Goal: Information Seeking & Learning: Learn about a topic

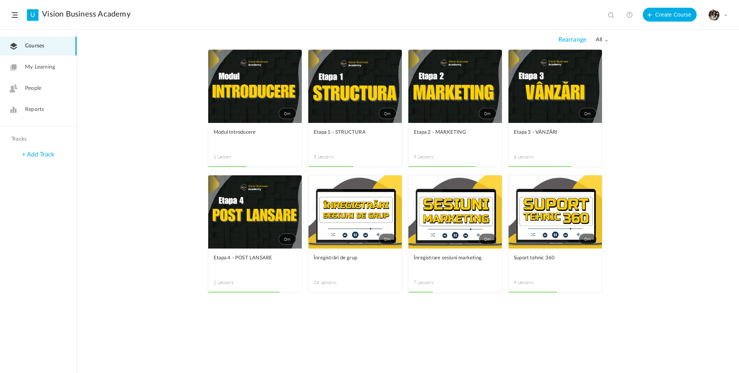
click at [510, 215] on link "0m" at bounding box center [556, 211] width 94 height 73
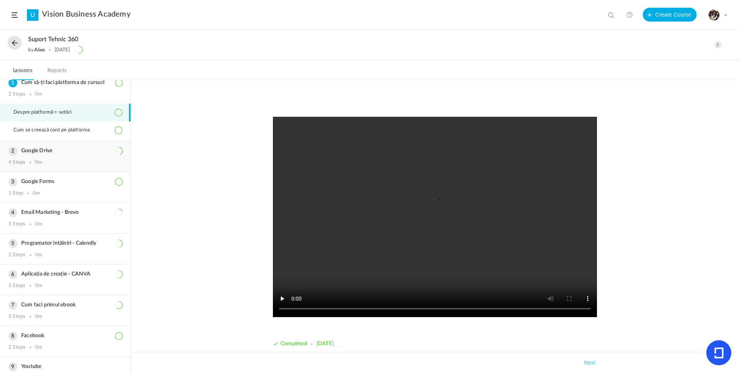
scroll to position [1, 0]
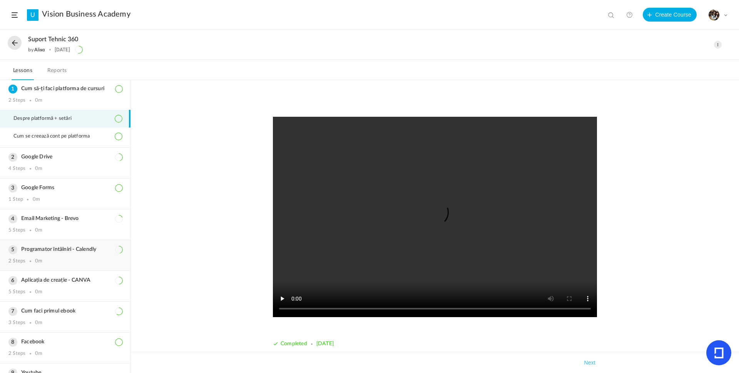
click at [70, 252] on h3 "Programator întâlniri - Calendly" at bounding box center [65, 249] width 114 height 7
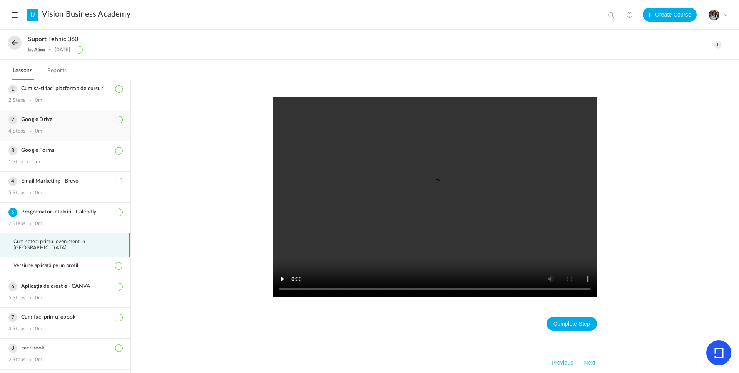
click at [37, 121] on h3 "Google Drive" at bounding box center [65, 119] width 114 height 7
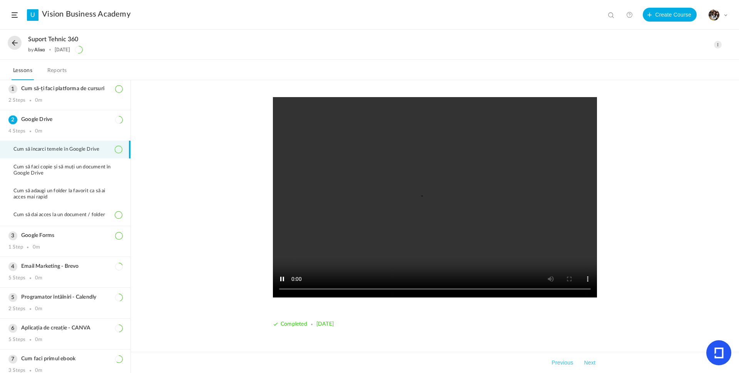
click at [364, 236] on video at bounding box center [435, 197] width 324 height 200
click at [66, 272] on div "Email Marketing - Brevo 5 Steps 0m" at bounding box center [65, 272] width 131 height 30
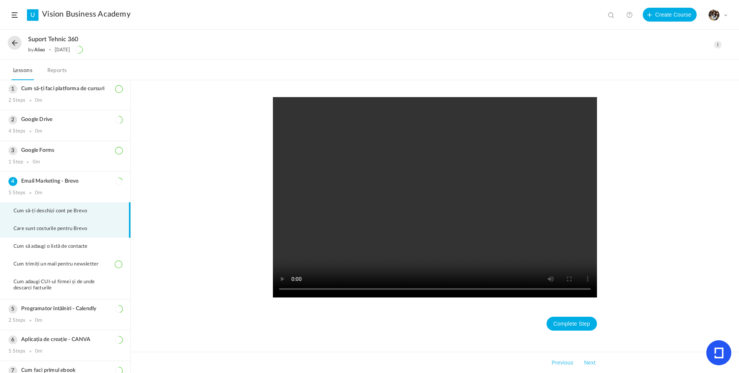
click at [83, 233] on li "Care sunt costurile pentru Brevo" at bounding box center [65, 229] width 131 height 18
click at [369, 248] on video at bounding box center [435, 197] width 324 height 200
click at [199, 145] on div "Completed Takeaways Previous Next" at bounding box center [435, 226] width 609 height 293
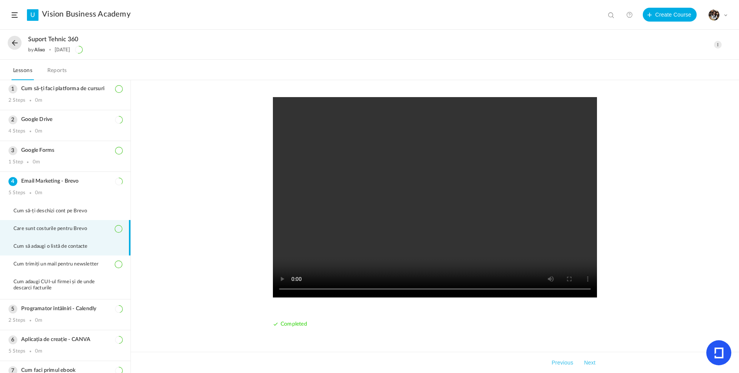
click at [58, 247] on span "Cum să adaugi o listă de contacte" at bounding box center [55, 246] width 84 height 6
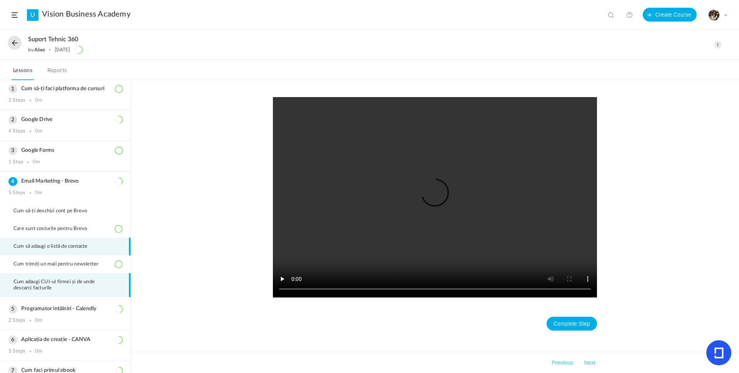
click at [62, 273] on li "Cum adaugi CUI-ul firmei și de unde descarci facturile" at bounding box center [65, 285] width 131 height 24
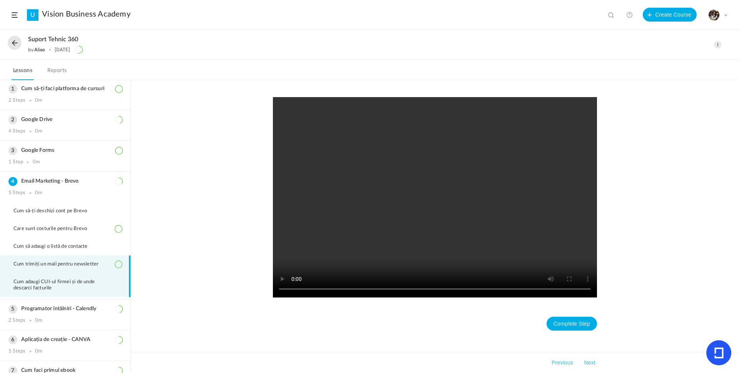
click at [66, 269] on li "Cum trimiți un mail pentru newsletter" at bounding box center [65, 264] width 131 height 18
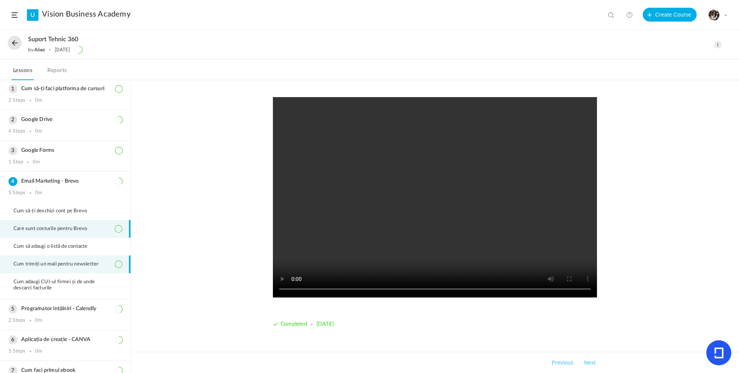
click at [43, 236] on li "Care sunt costurile pentru Brevo" at bounding box center [65, 229] width 131 height 18
click at [443, 231] on video at bounding box center [435, 197] width 324 height 200
click at [303, 251] on video at bounding box center [435, 197] width 324 height 200
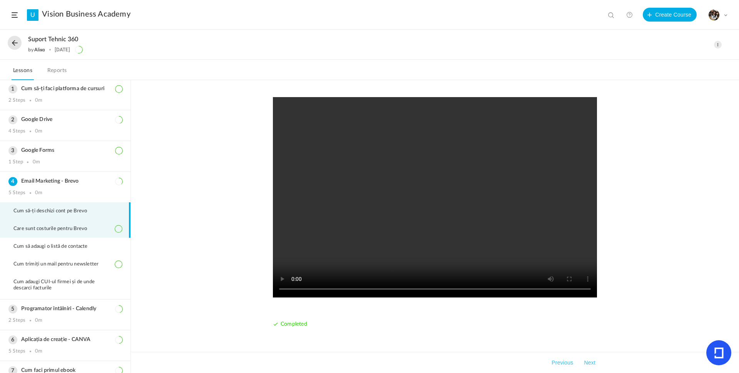
click at [81, 210] on span "Cum să-ți deschizi cont pe Brevo" at bounding box center [54, 211] width 83 height 6
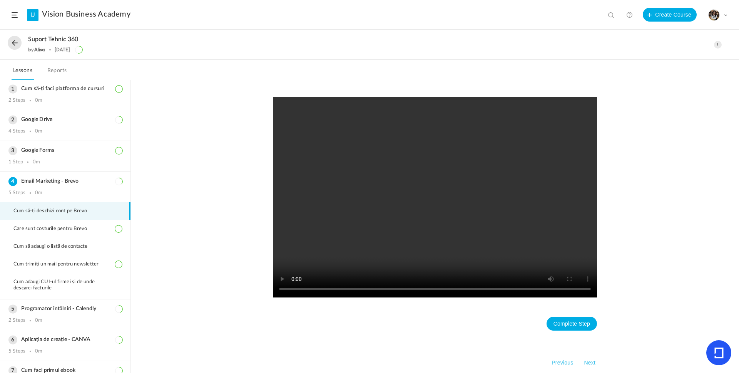
click at [368, 226] on video at bounding box center [435, 197] width 324 height 200
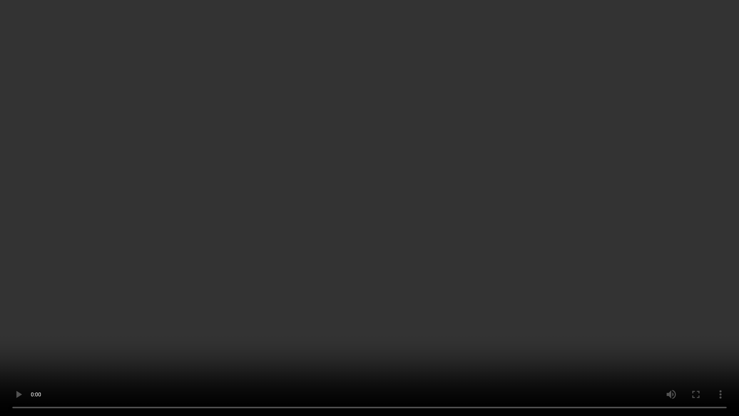
click at [552, 297] on video at bounding box center [369, 208] width 739 height 416
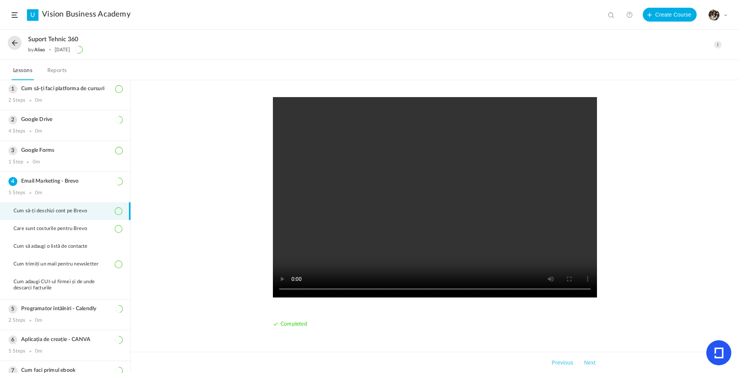
click at [356, 243] on video at bounding box center [435, 197] width 324 height 200
click at [350, 223] on video at bounding box center [435, 197] width 324 height 200
